Goal: Task Accomplishment & Management: Complete application form

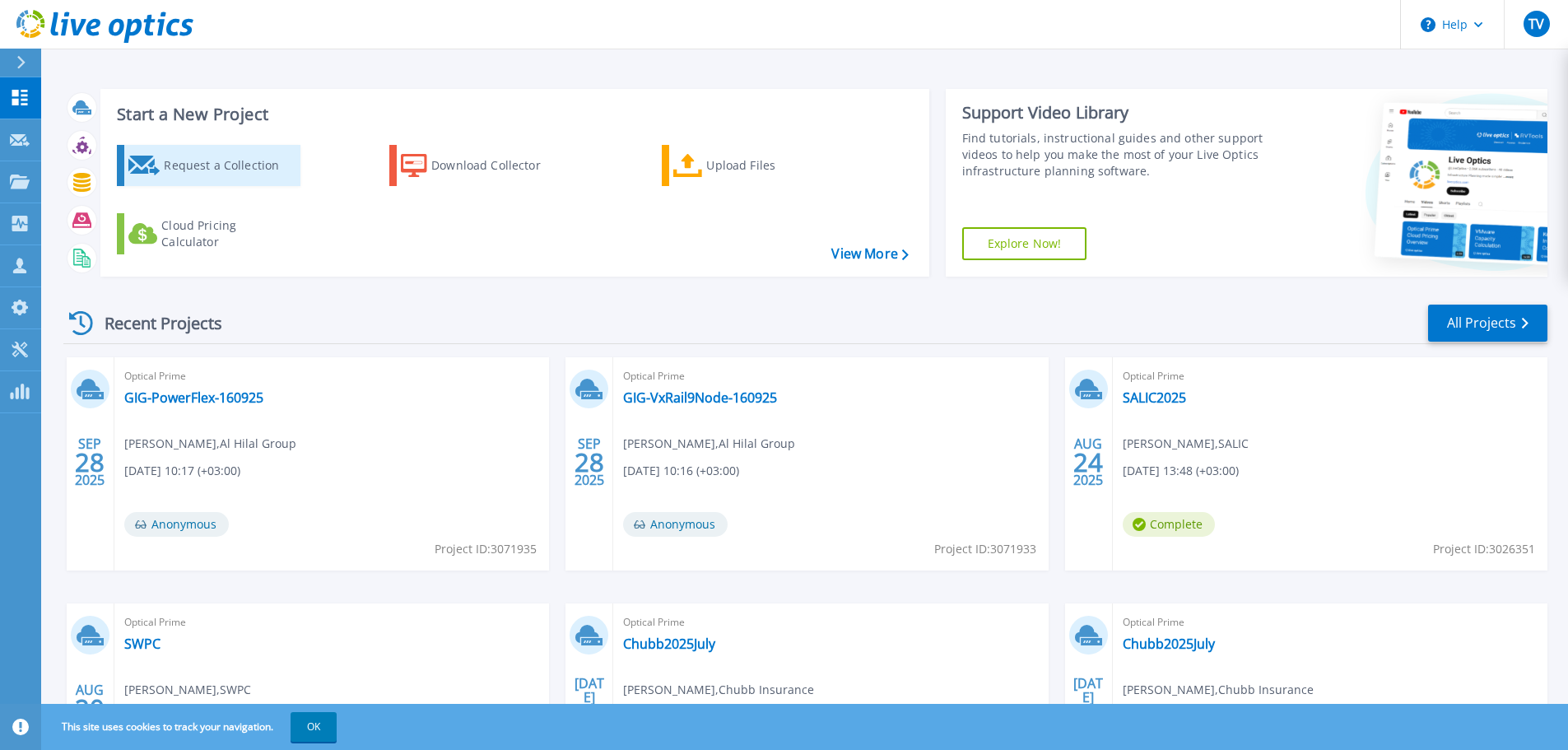
click at [204, 175] on div "Request a Collection" at bounding box center [229, 166] width 132 height 33
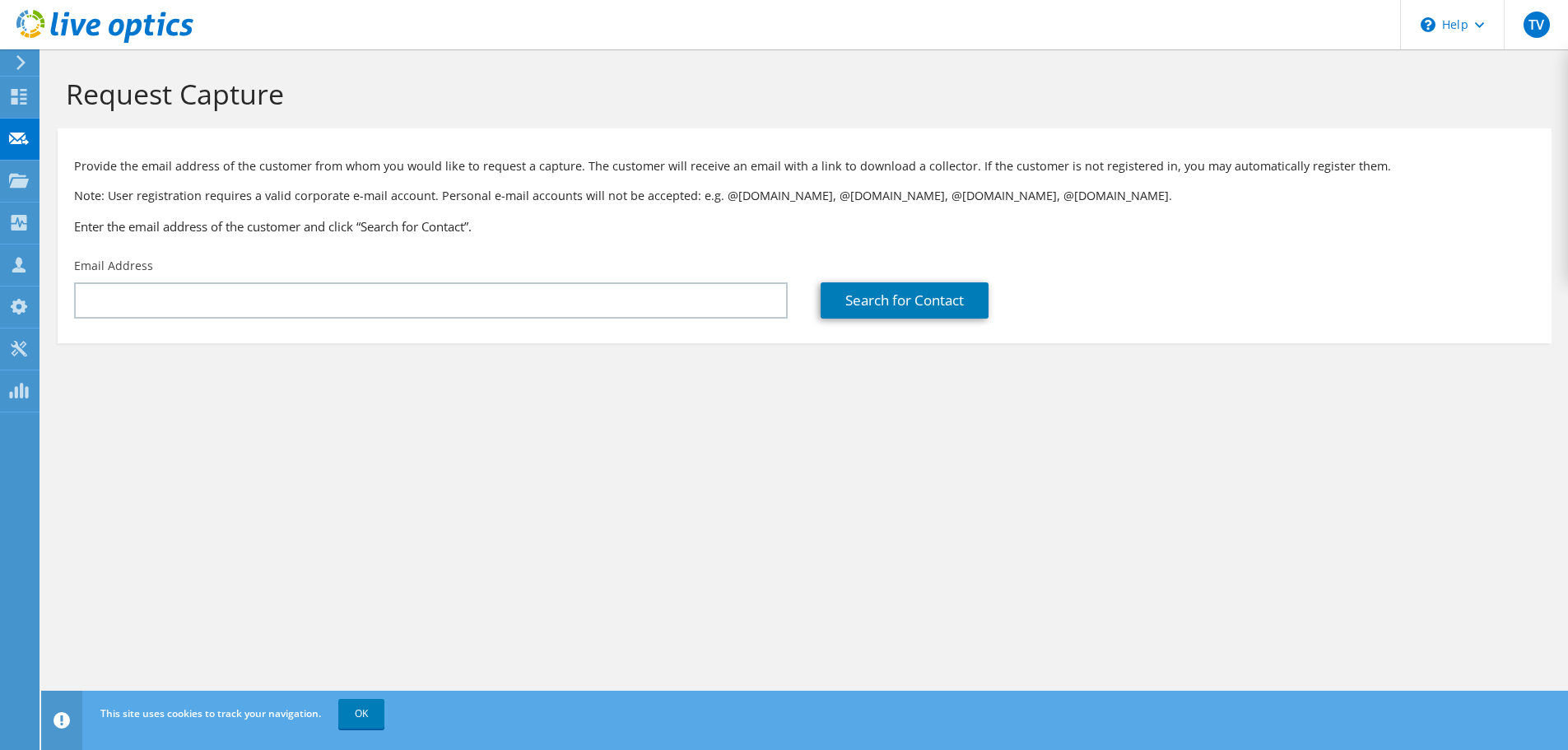
click at [1302, 373] on section "Request Capture Provide the email address of the customer from whom you would l…" at bounding box center [805, 238] width 1527 height 377
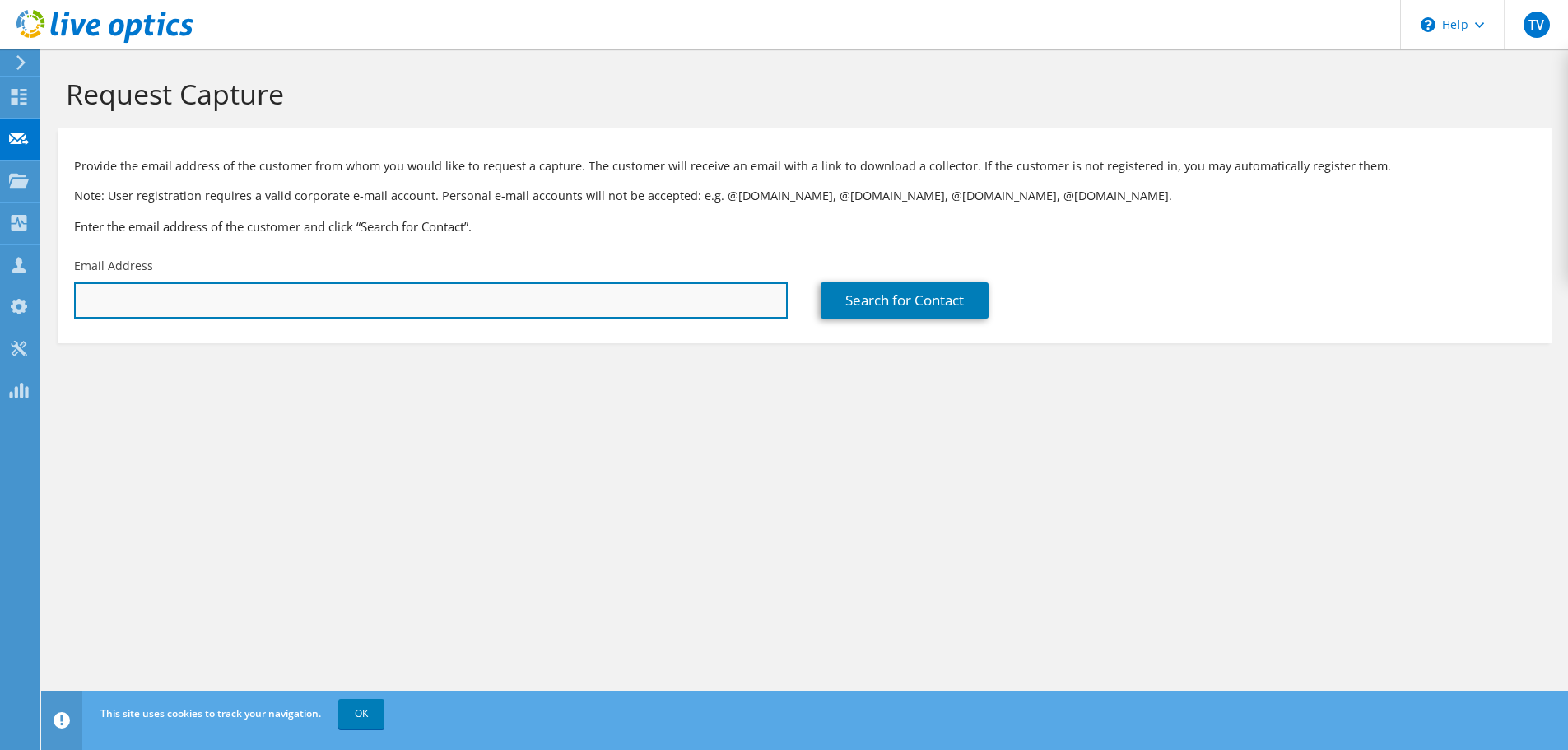
click at [662, 310] on input "text" at bounding box center [431, 300] width 714 height 36
paste input "shamnas.thodika@procare.com.sa"
type input "shamnas.thodika@procare.com.sa"
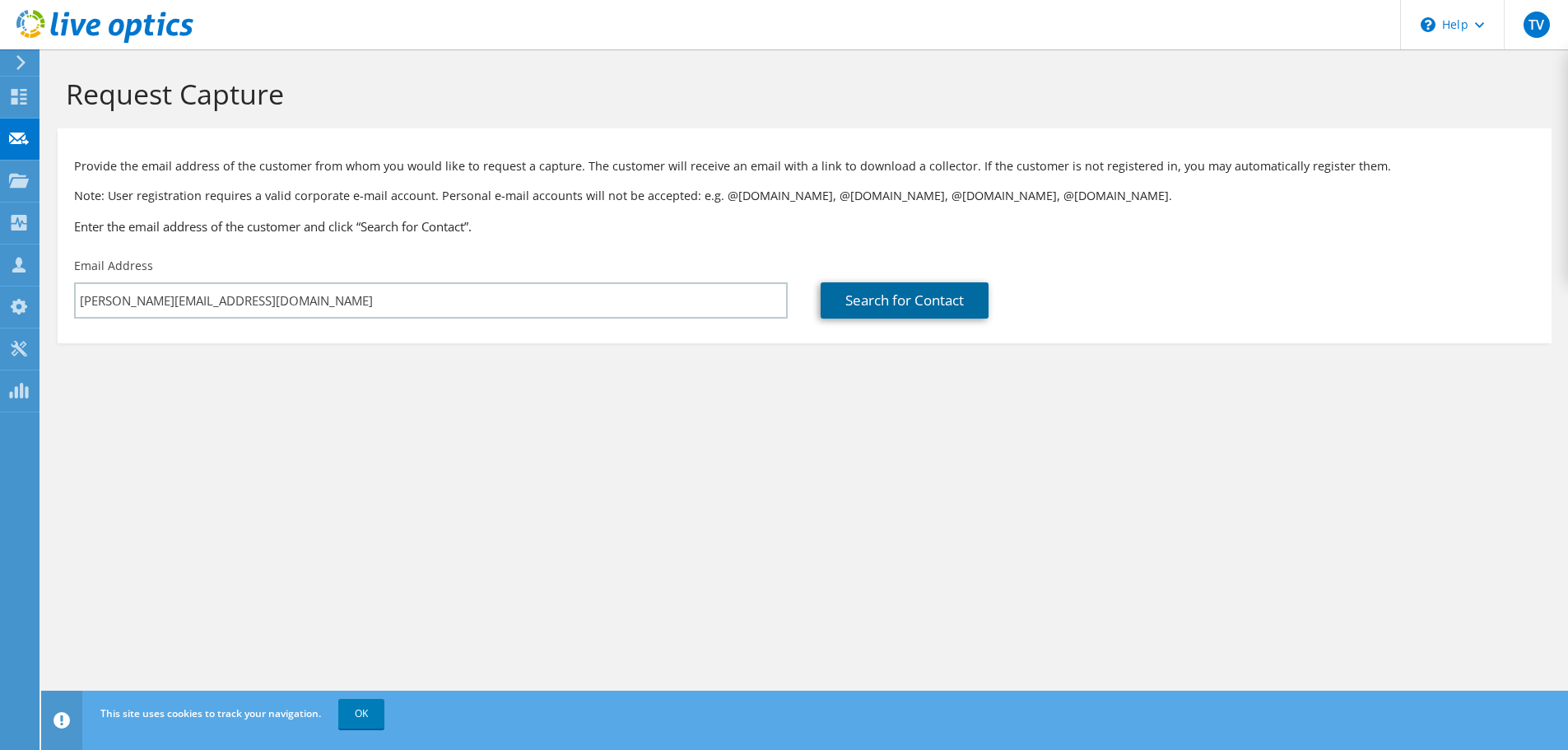
click at [913, 305] on link "Search for Contact" at bounding box center [904, 300] width 168 height 36
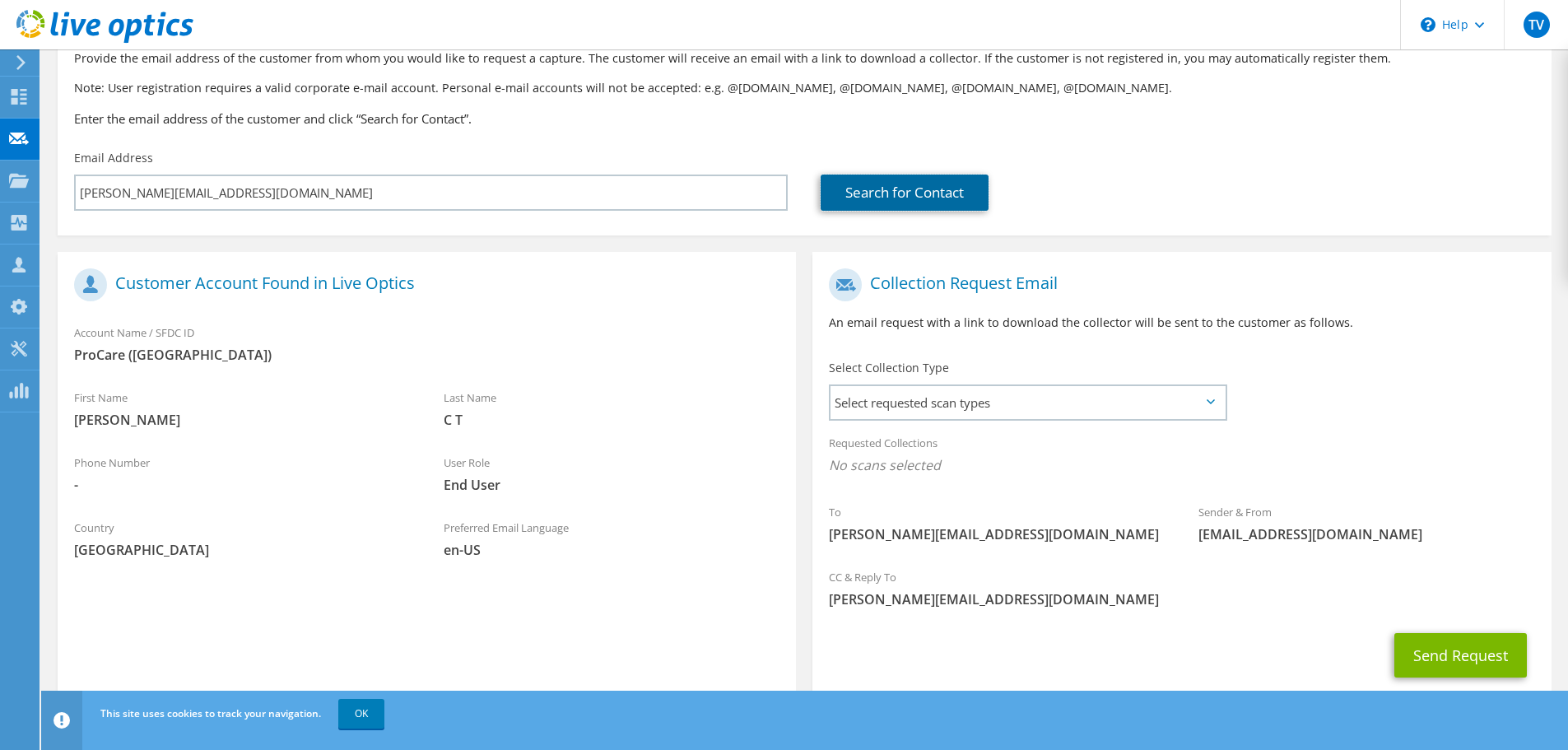
scroll to position [151, 0]
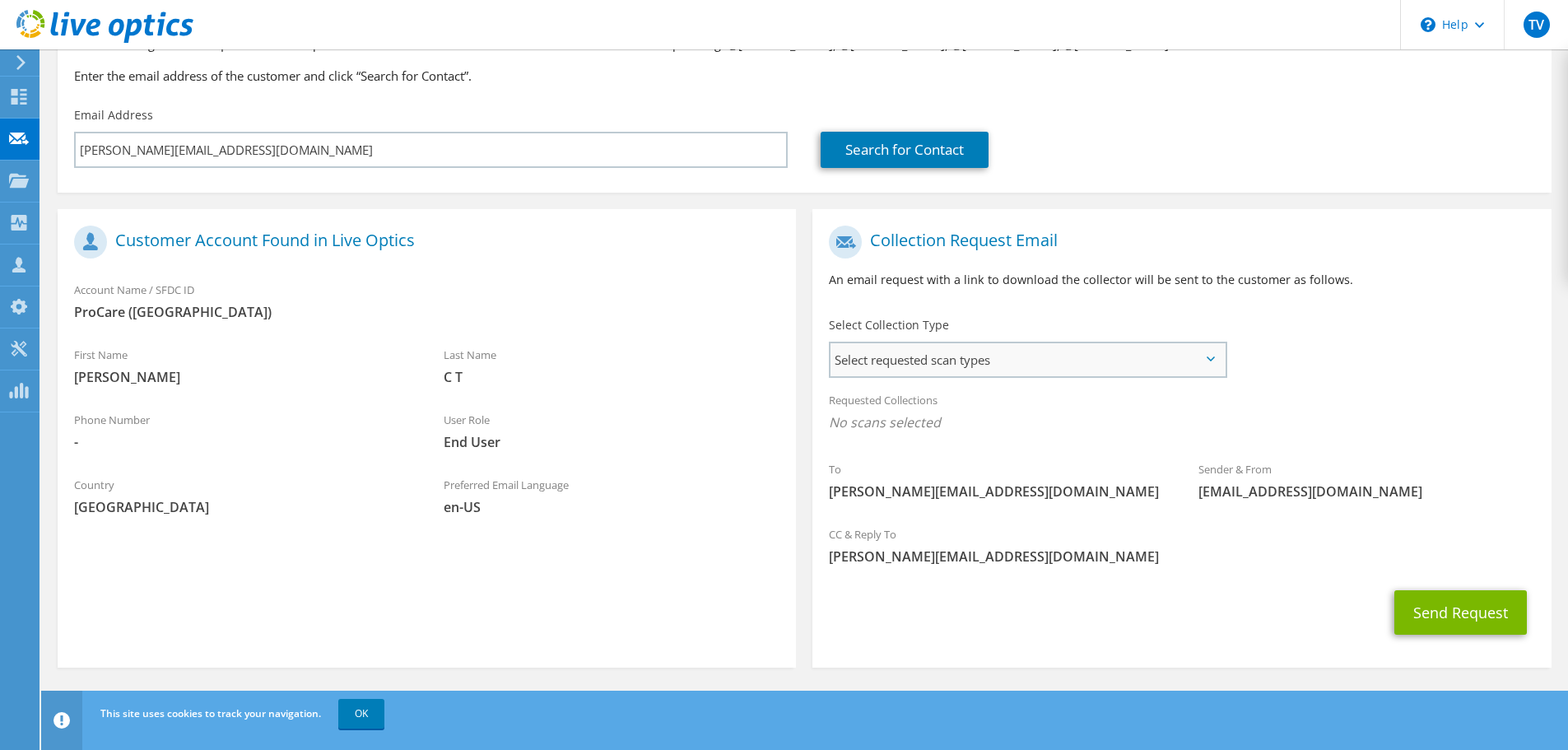
click at [961, 363] on span "Select requested scan types" at bounding box center [1028, 360] width 395 height 33
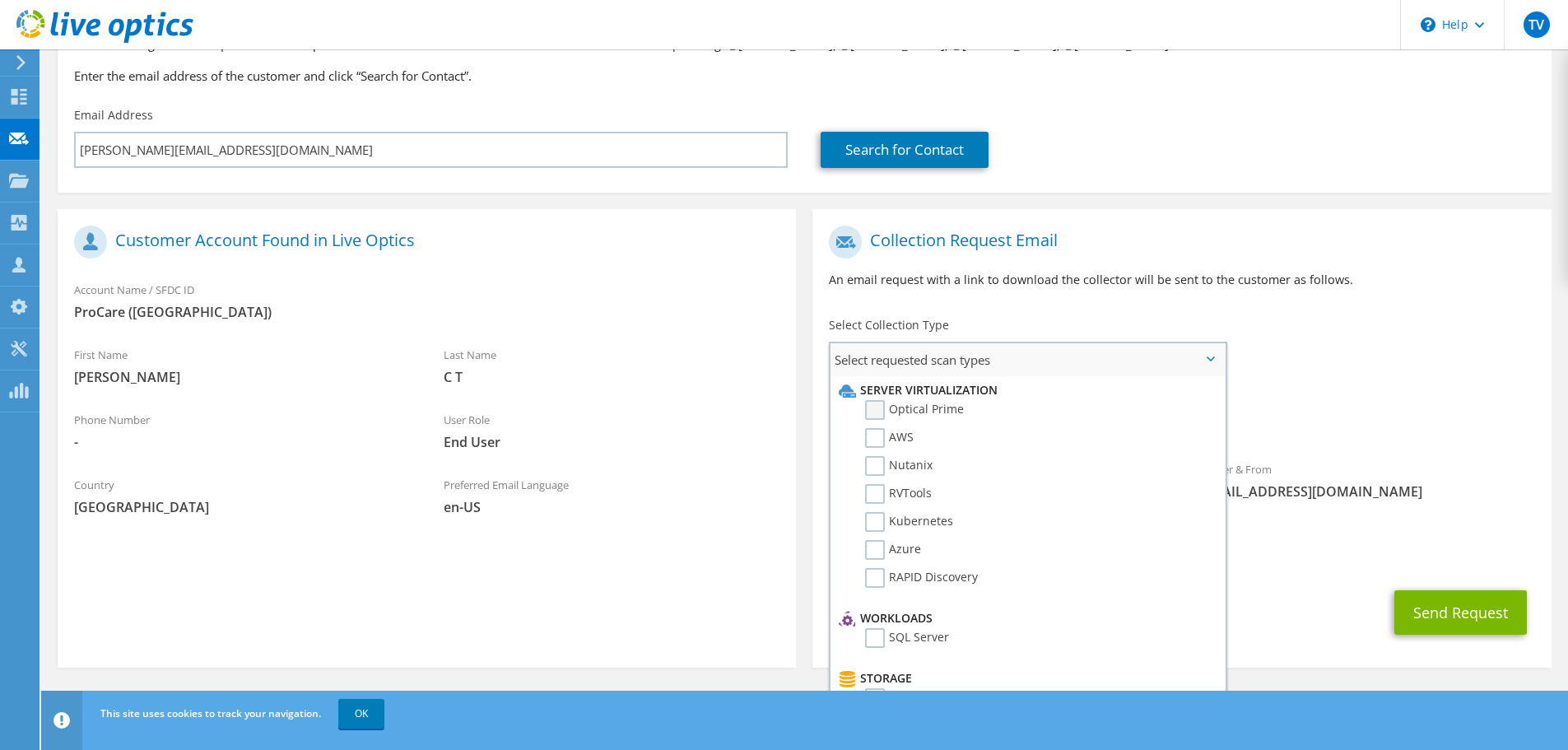
click at [908, 414] on label "Optical Prime" at bounding box center [914, 411] width 98 height 20
click at [0, 0] on input "Optical Prime" at bounding box center [0, 0] width 0 height 0
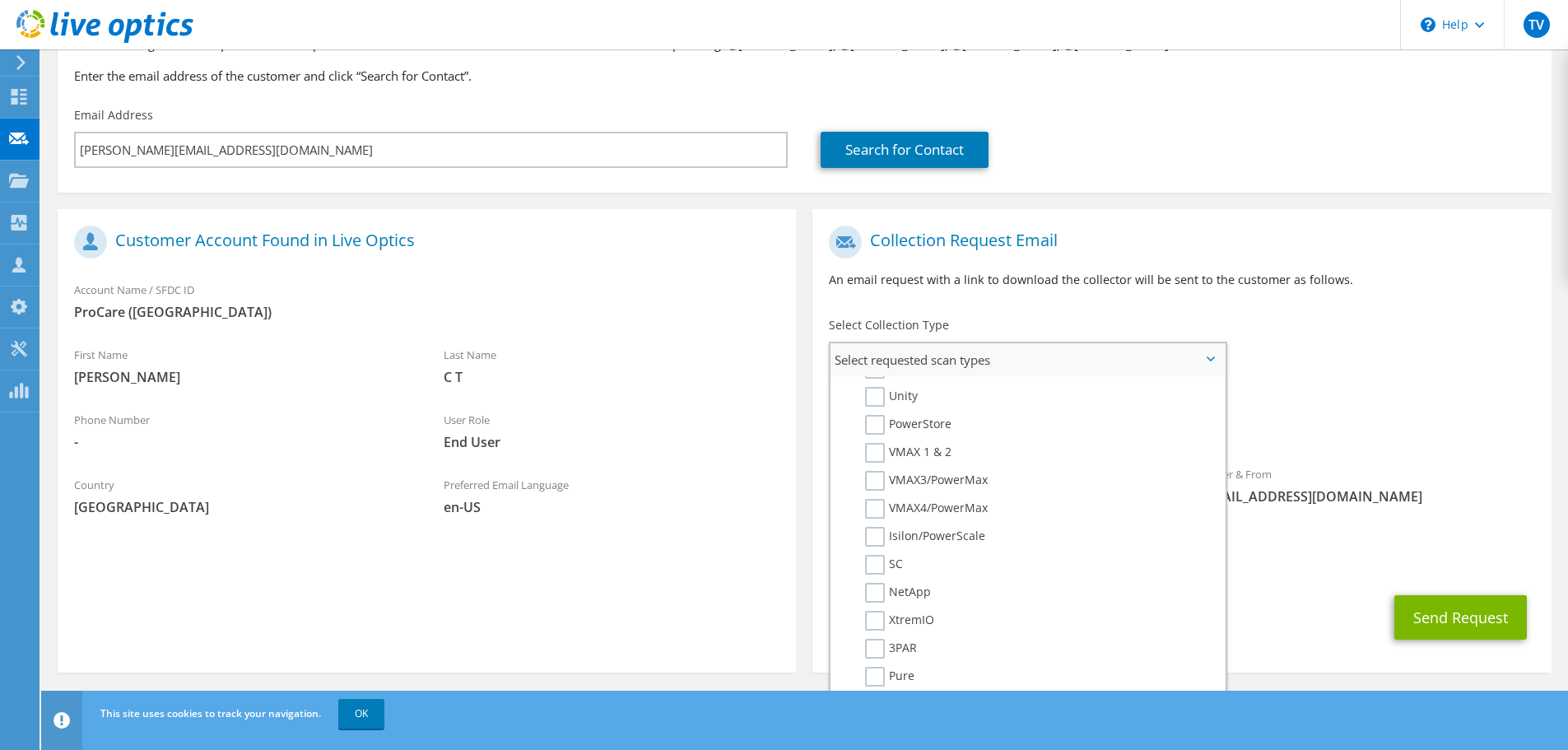
scroll to position [248, 0]
click at [870, 394] on label "SQL Server" at bounding box center [907, 392] width 84 height 20
click at [0, 0] on input "SQL Server" at bounding box center [0, 0] width 0 height 0
click at [878, 502] on label "PowerStore" at bounding box center [909, 507] width 86 height 20
click at [0, 0] on input "PowerStore" at bounding box center [0, 0] width 0 height 0
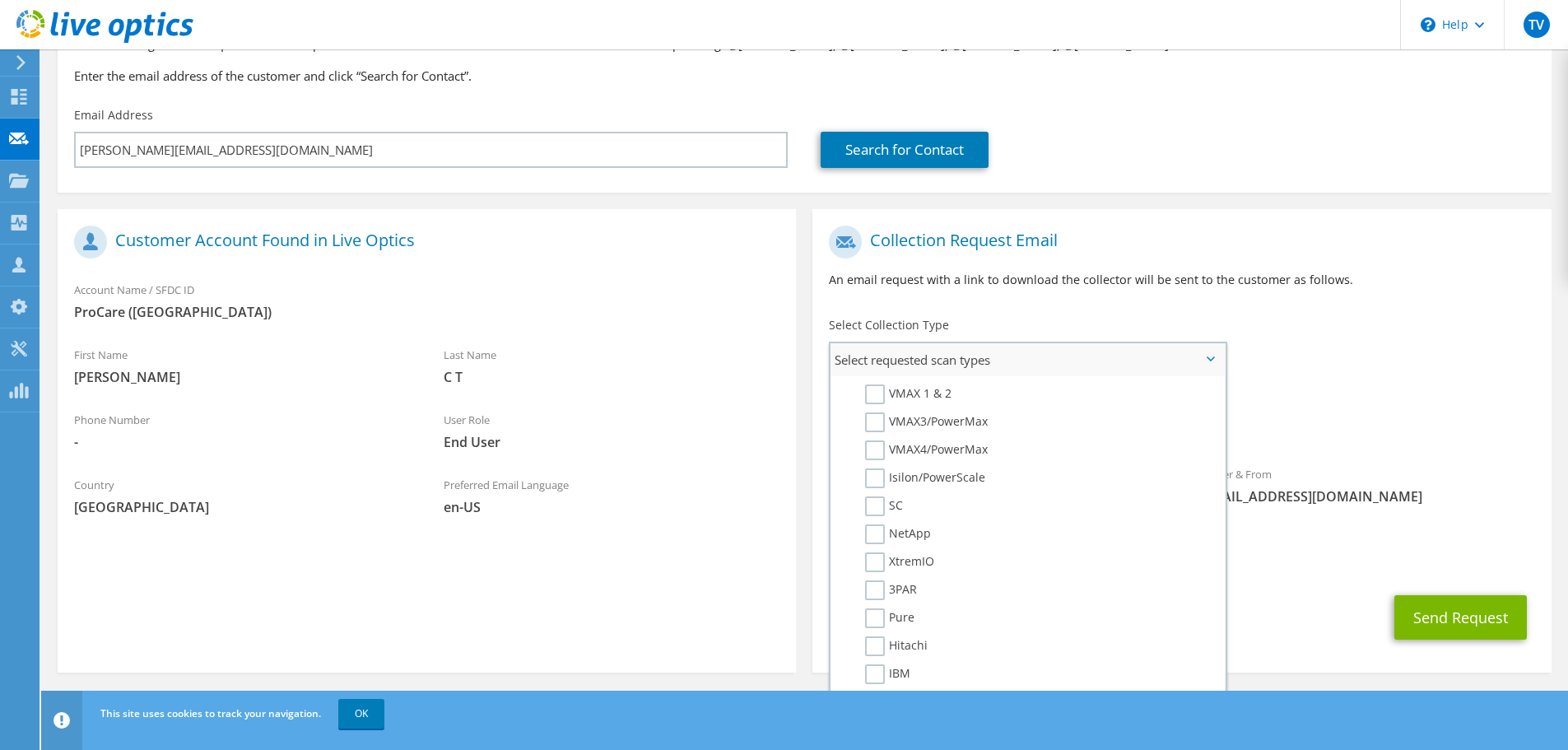
scroll to position [412, 0]
click at [875, 450] on label "Isilon/PowerScale" at bounding box center [925, 454] width 120 height 20
click at [0, 0] on input "Isilon/PowerScale" at bounding box center [0, 0] width 0 height 0
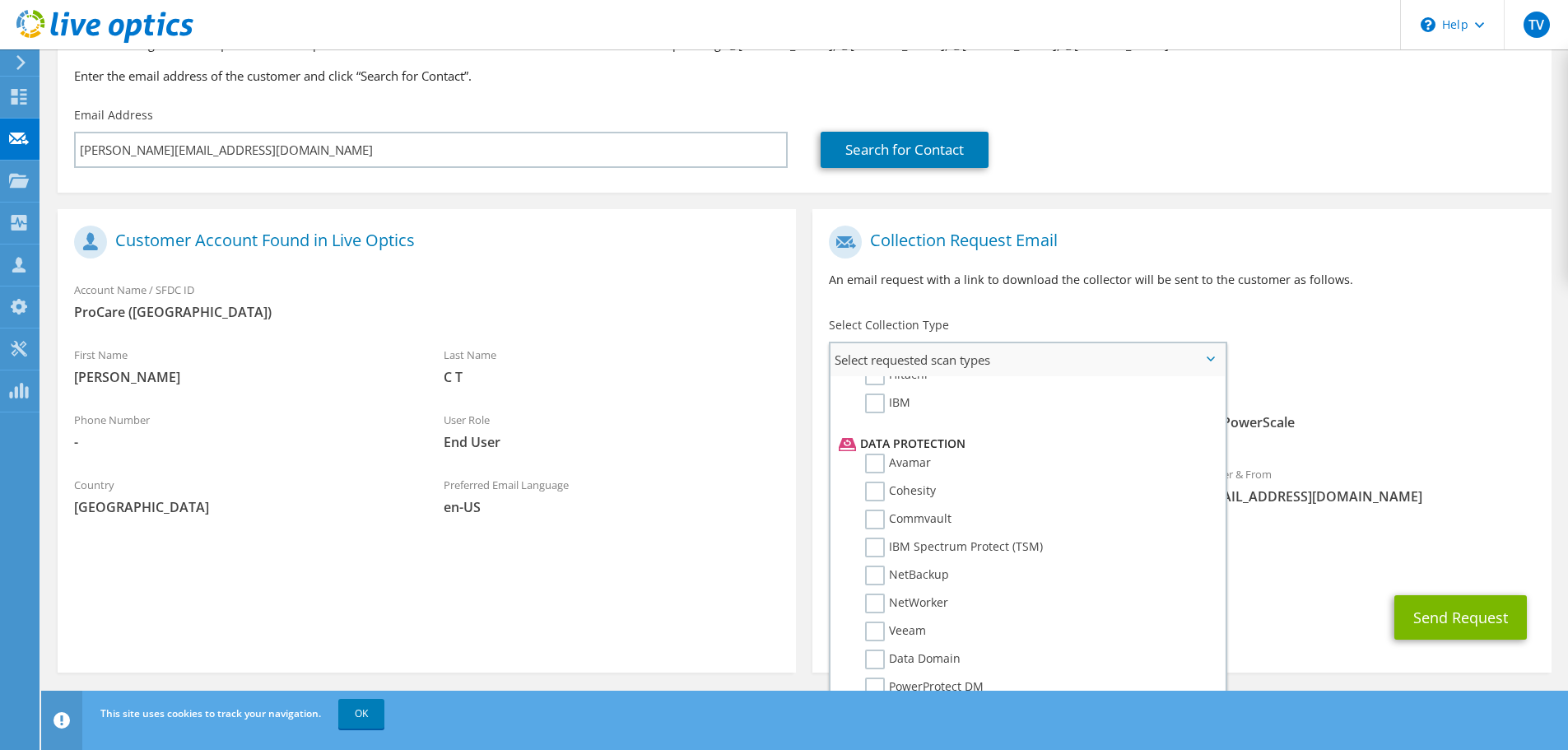
scroll to position [742, 0]
click at [877, 574] on label "Data Domain" at bounding box center [913, 578] width 95 height 20
click at [0, 0] on input "Data Domain" at bounding box center [0, 0] width 0 height 0
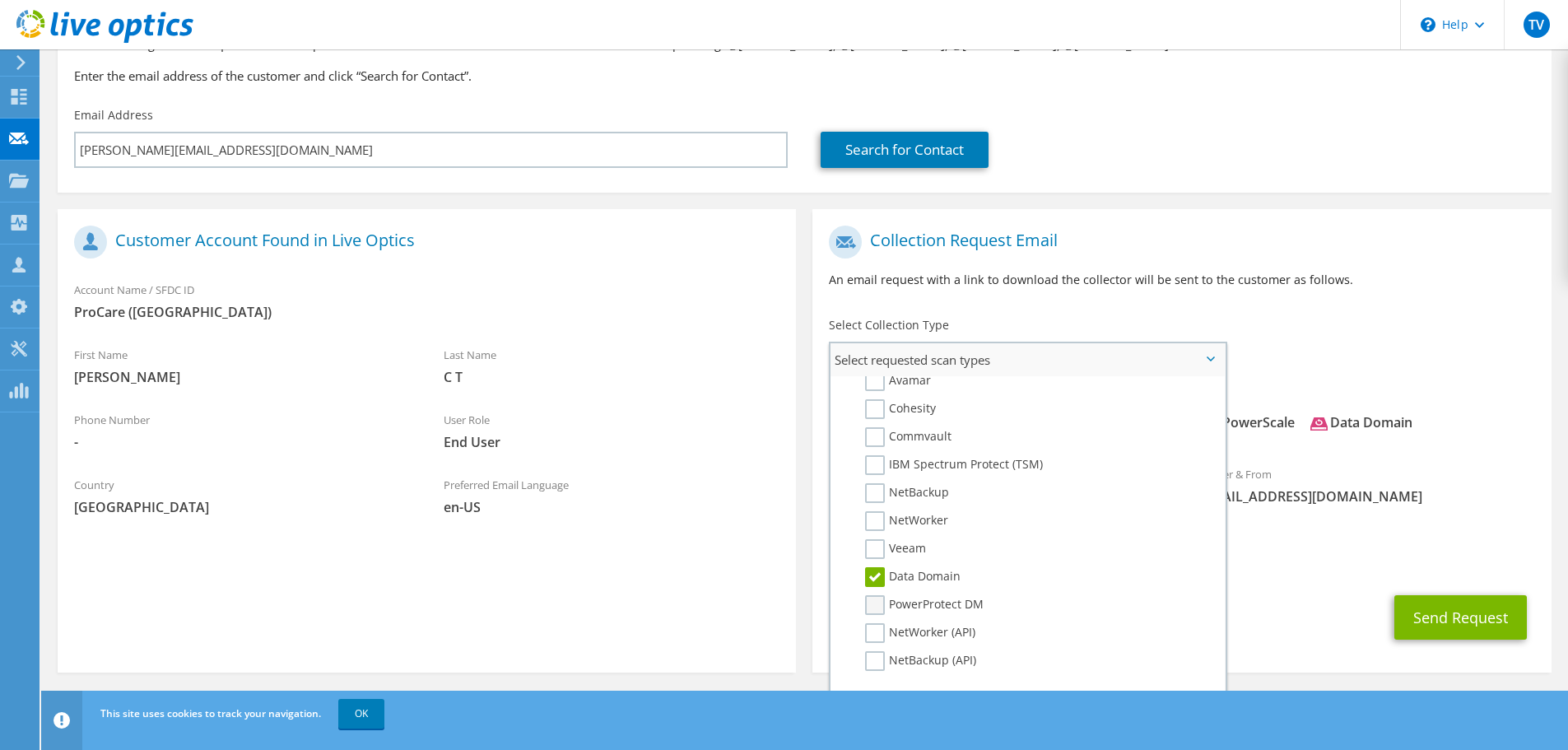
click at [876, 604] on label "PowerProtect DM" at bounding box center [924, 605] width 118 height 20
click at [0, 0] on input "PowerProtect DM" at bounding box center [0, 0] width 0 height 0
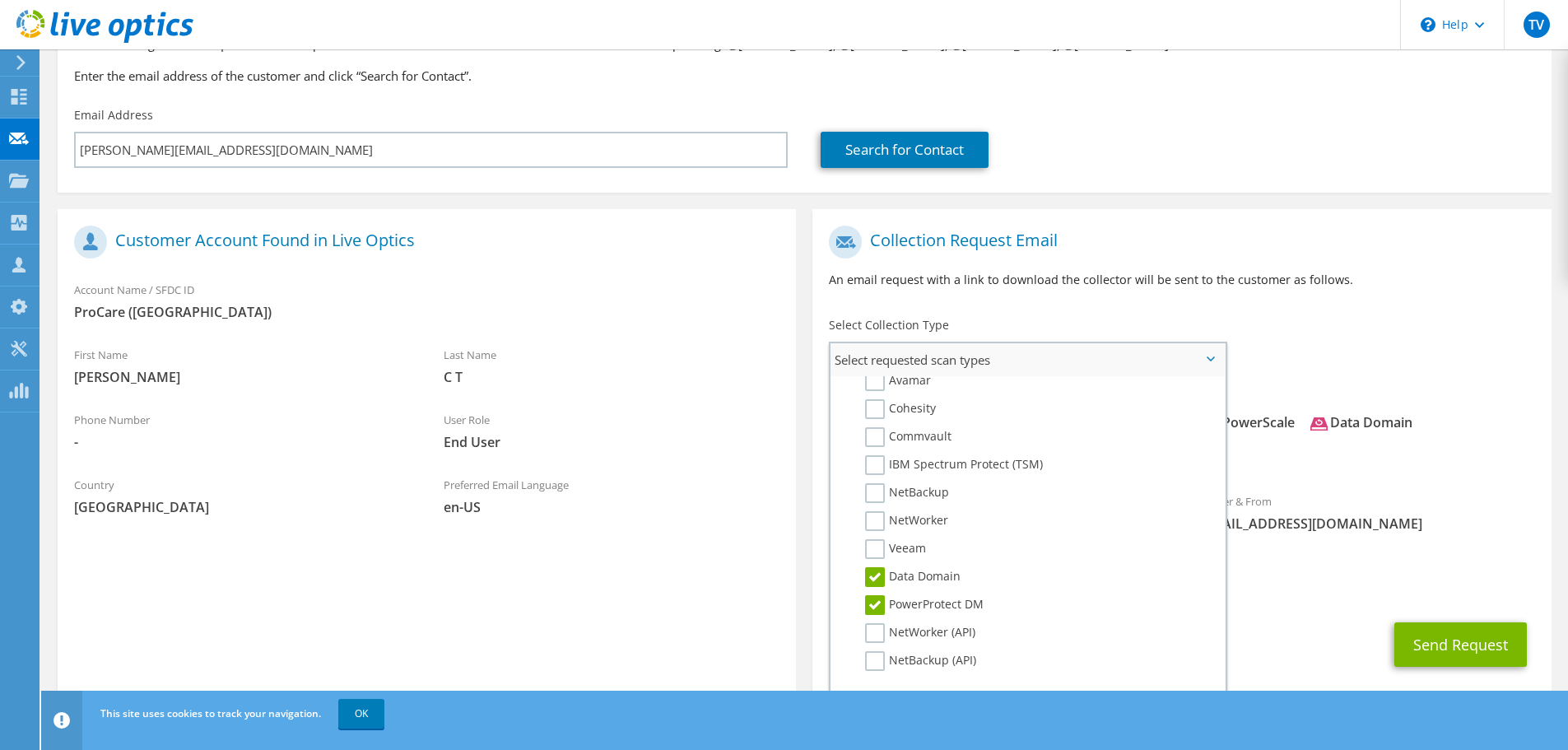
scroll to position [783, 0]
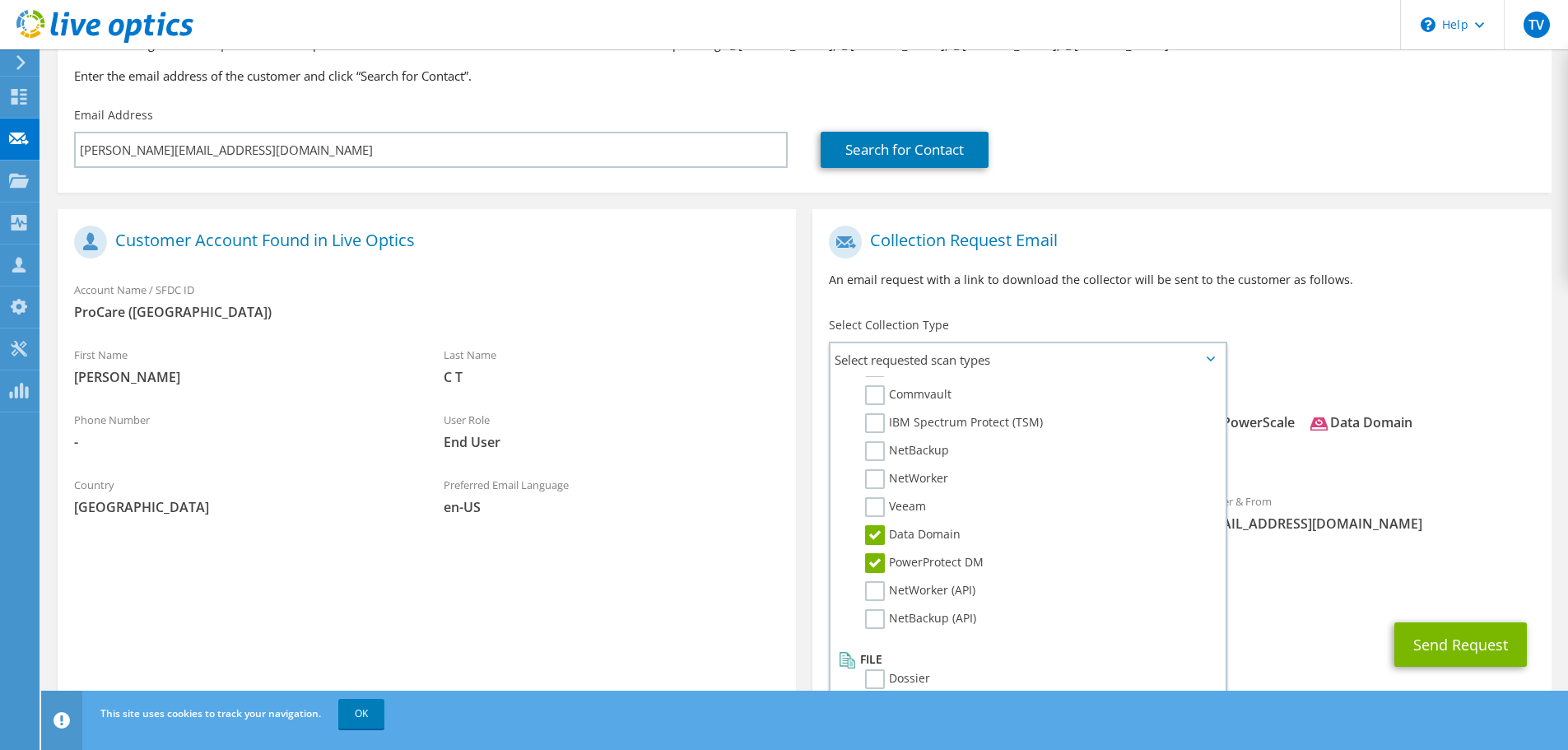
click at [1474, 507] on div "Sender & From liveoptics@liveoptics.com" at bounding box center [1367, 512] width 370 height 57
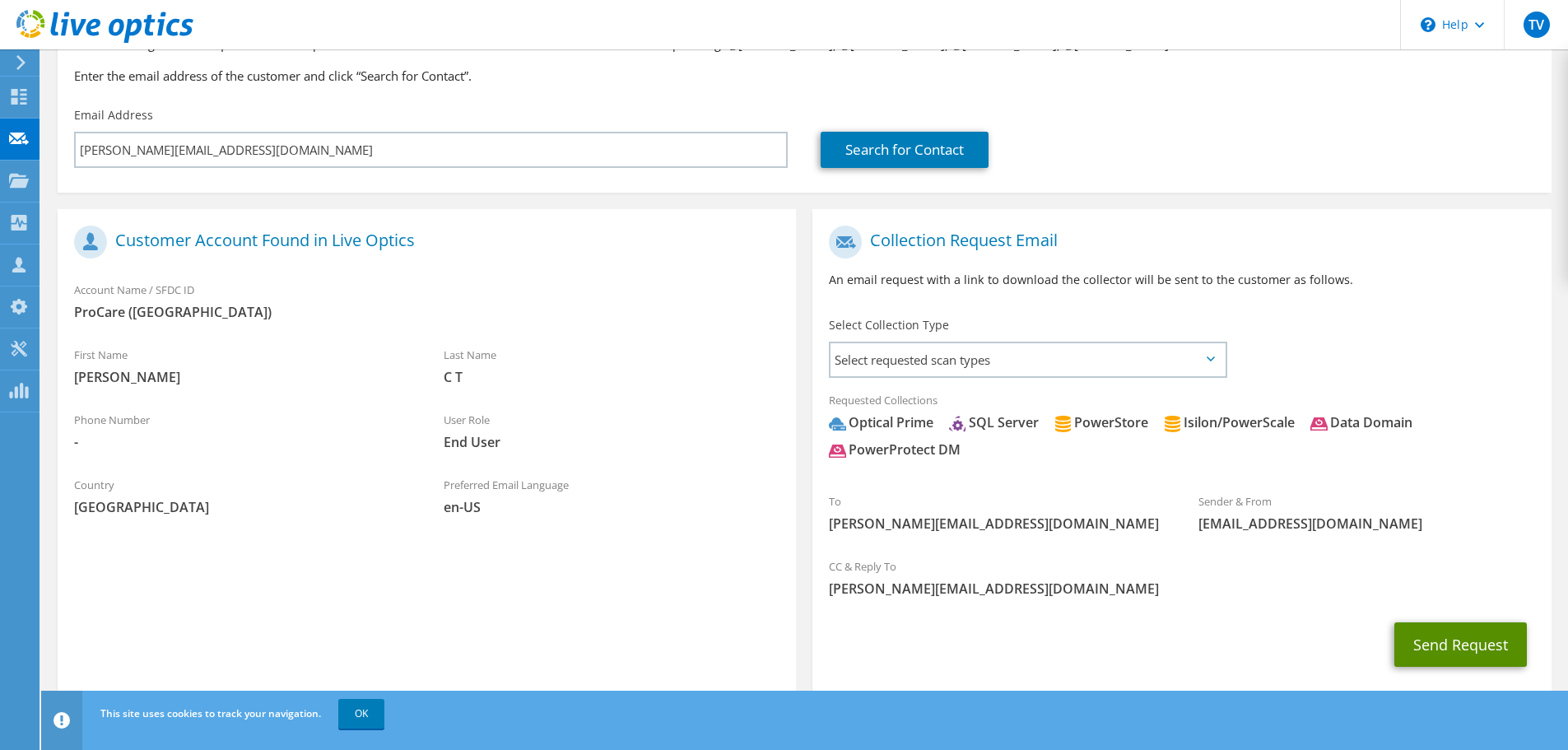
click at [1478, 644] on button "Send Request" at bounding box center [1461, 645] width 132 height 45
